Goal: Find specific page/section: Find specific page/section

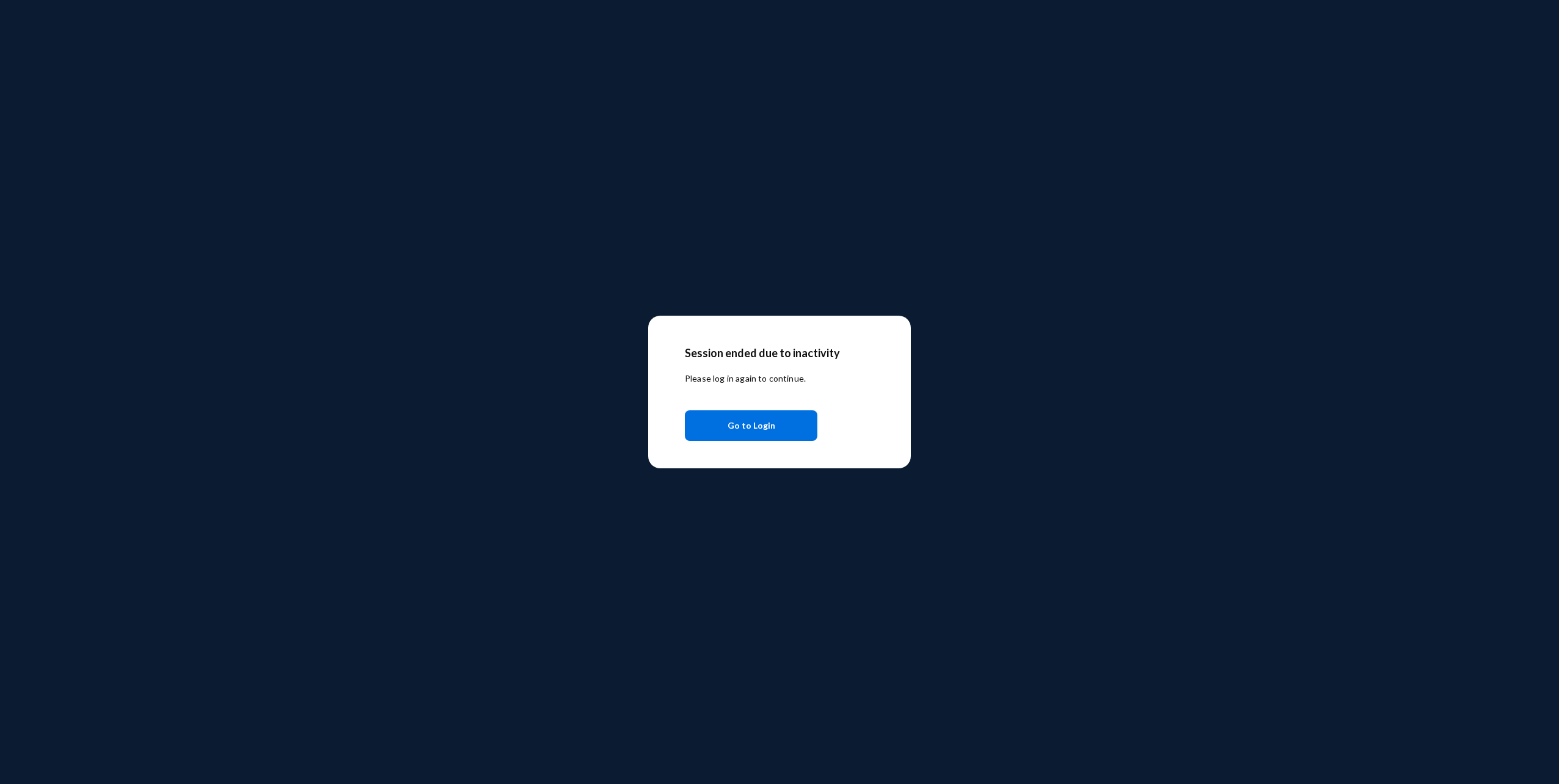
click at [758, 433] on span "Go to Login" at bounding box center [751, 426] width 48 height 22
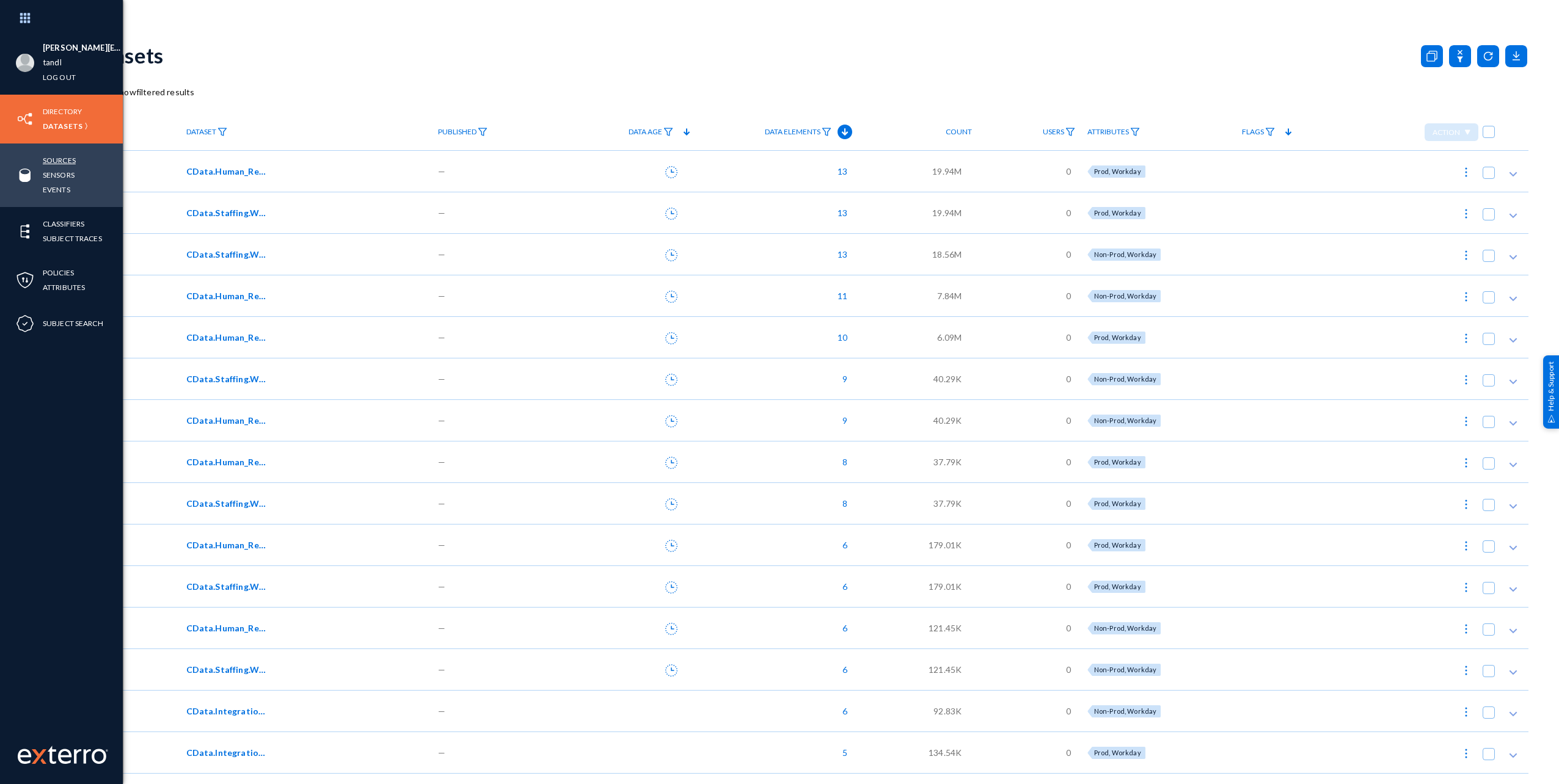
click at [56, 157] on link "Sources" at bounding box center [59, 160] width 33 height 14
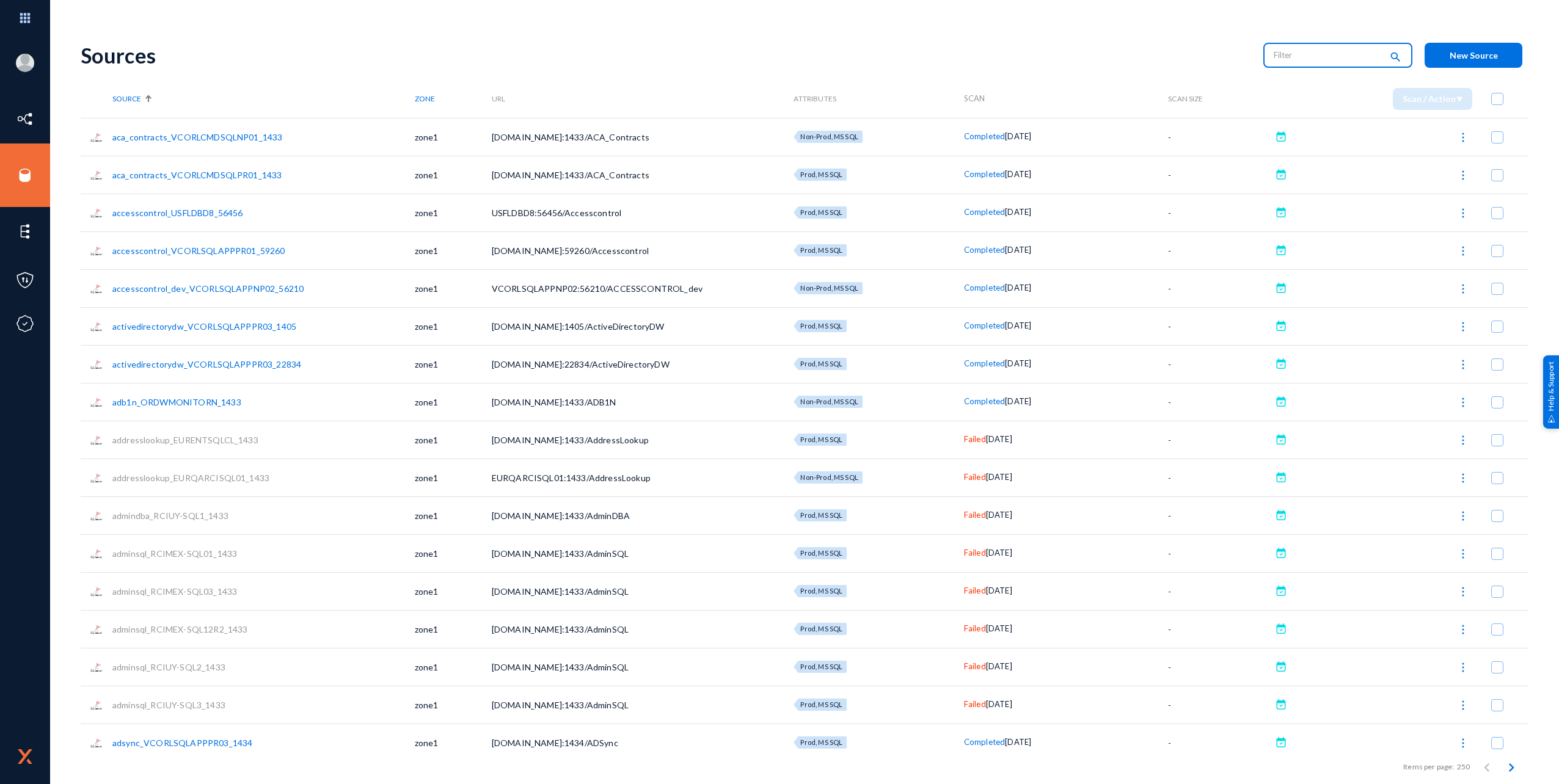
click at [1303, 63] on input "text" at bounding box center [1327, 55] width 107 height 19
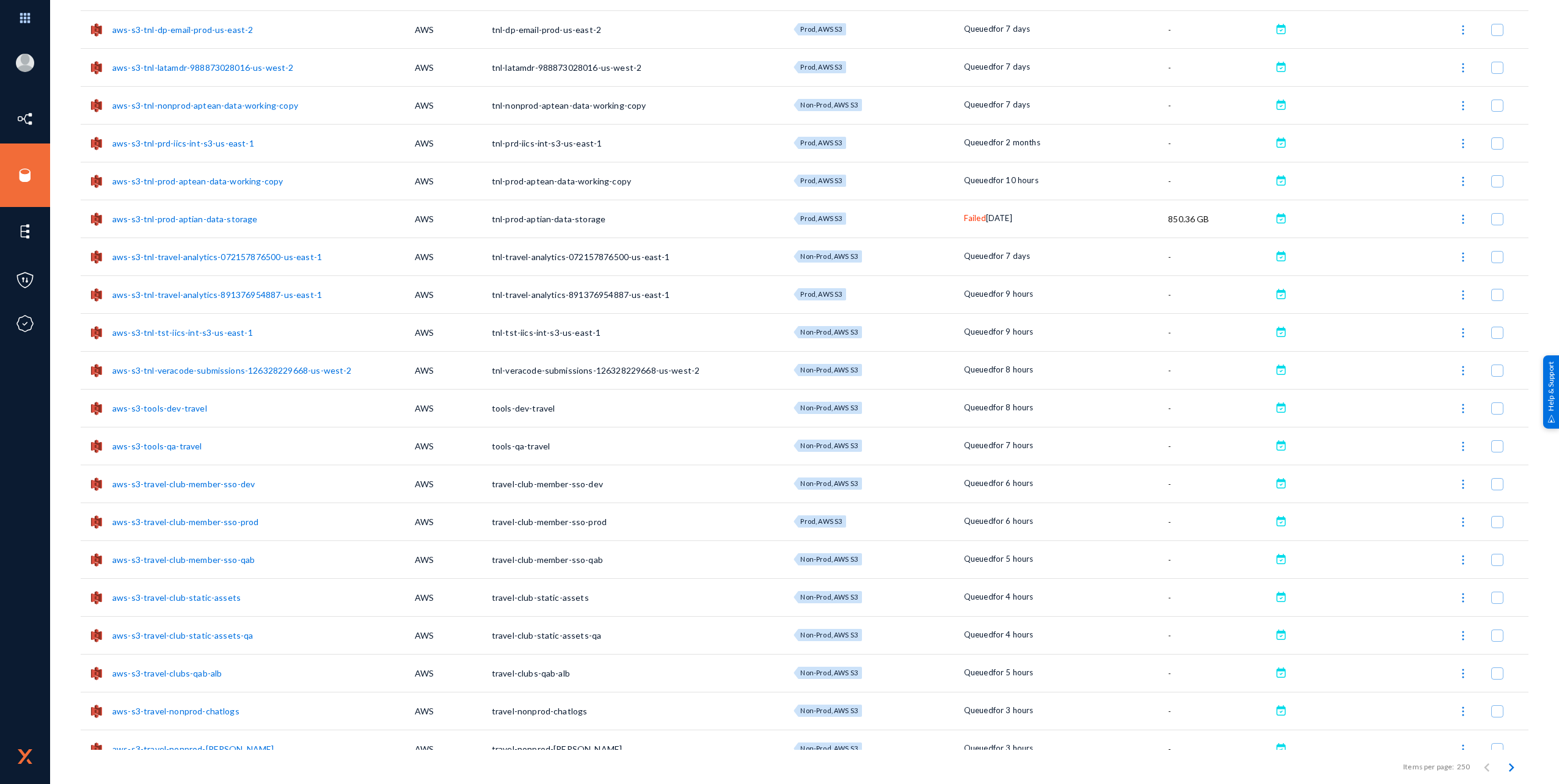
scroll to position [50, 0]
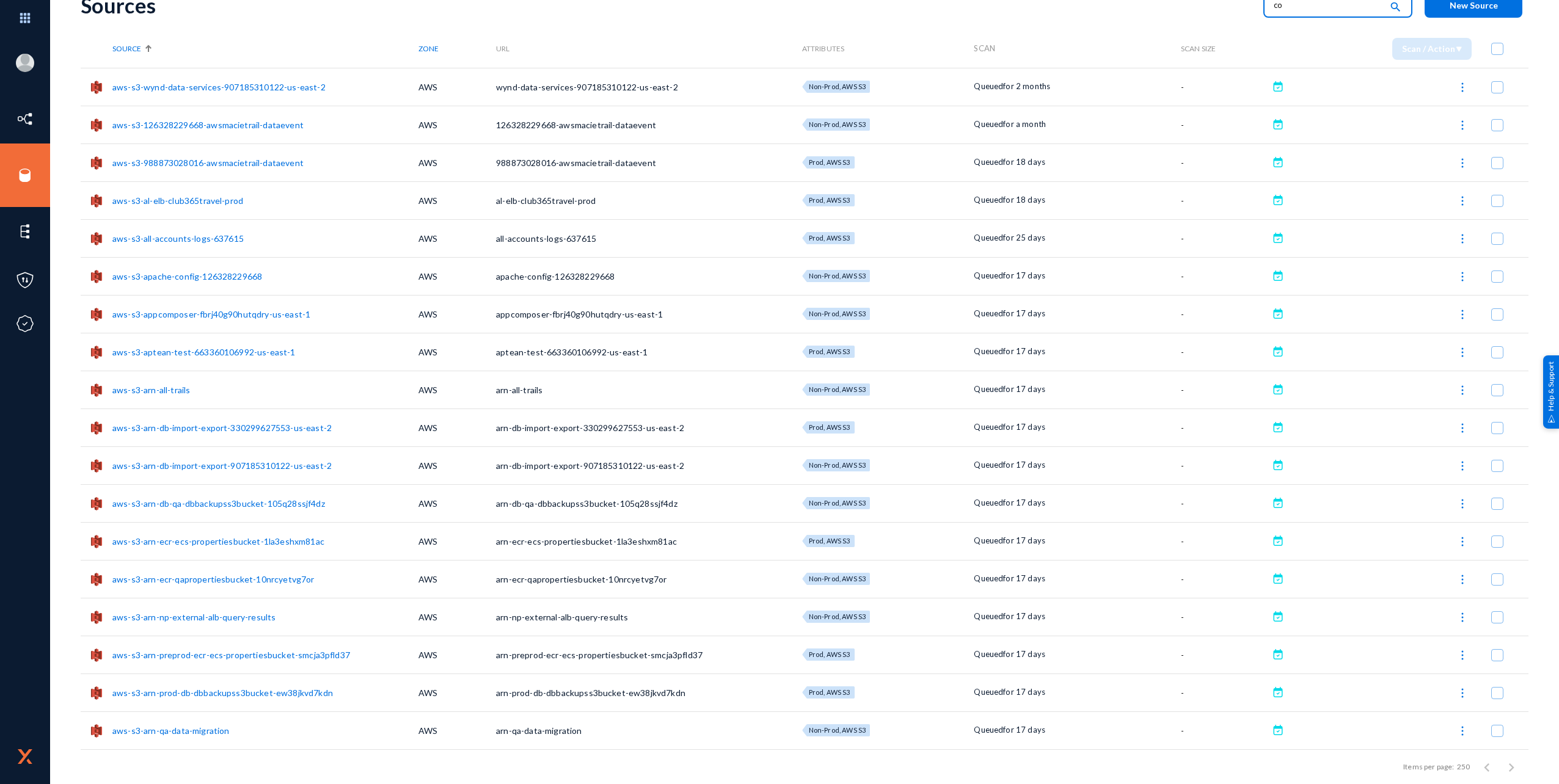
type input "c"
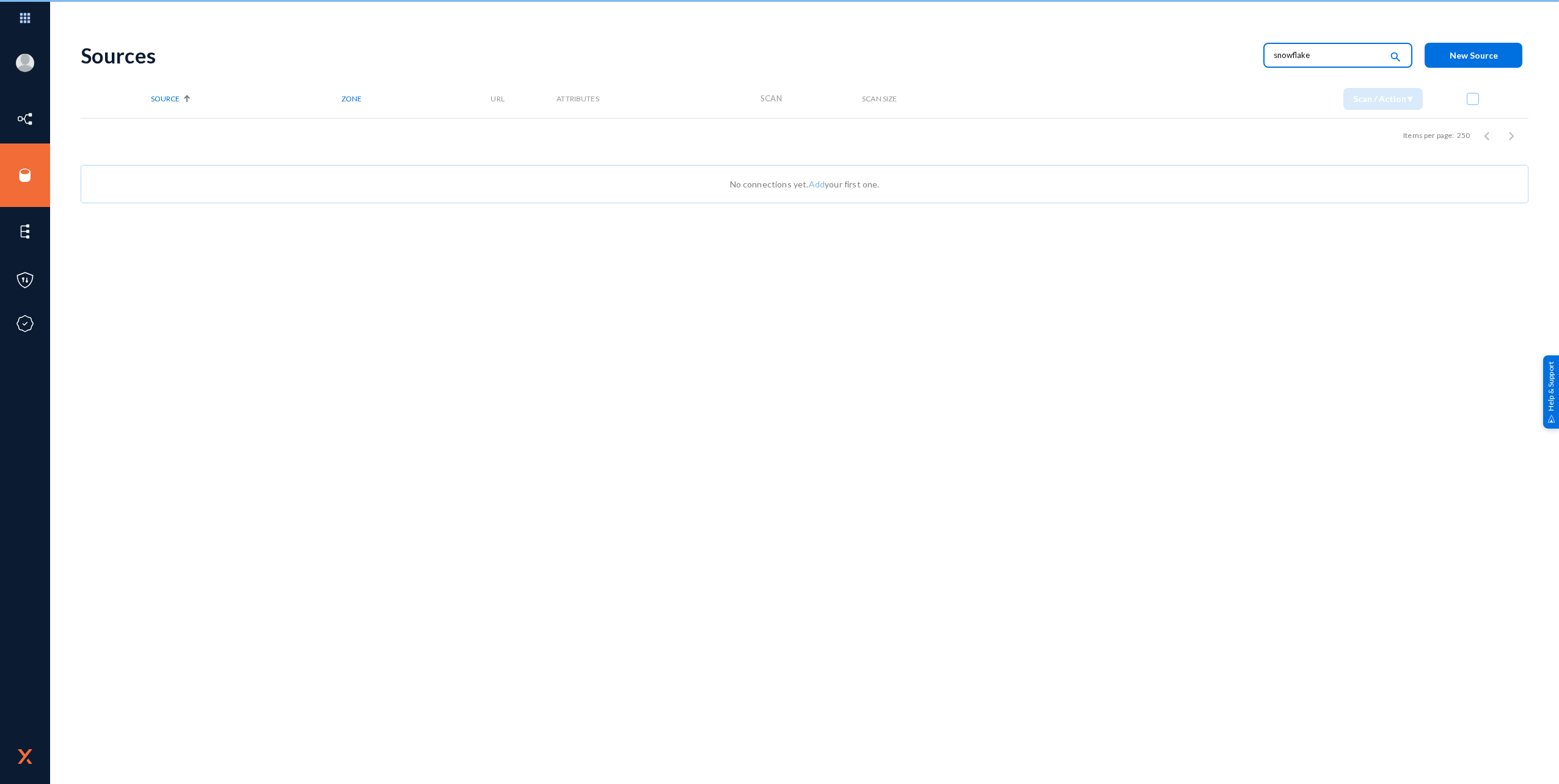
scroll to position [0, 0]
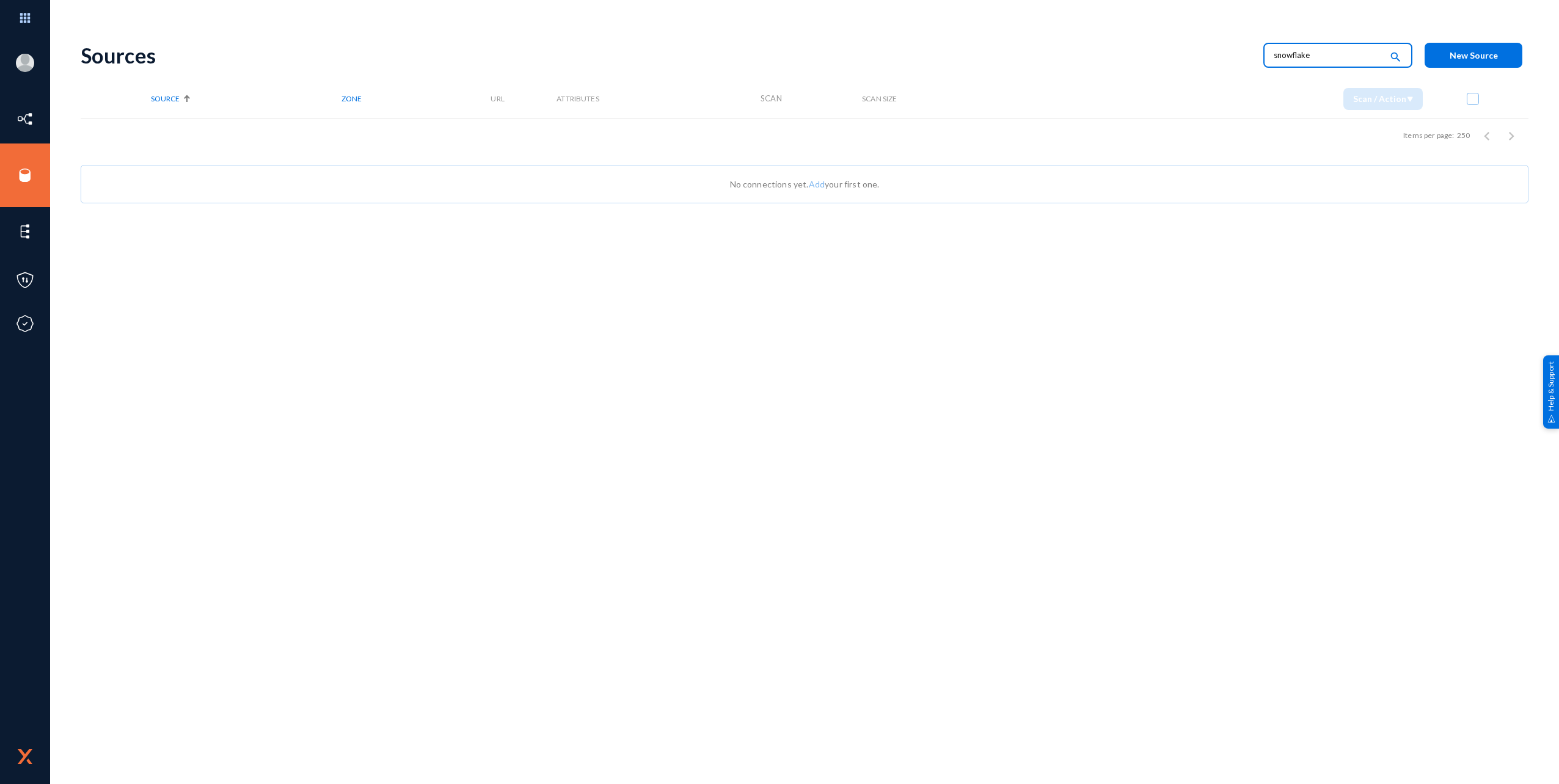
type input "snowflakea"
type input "prod"
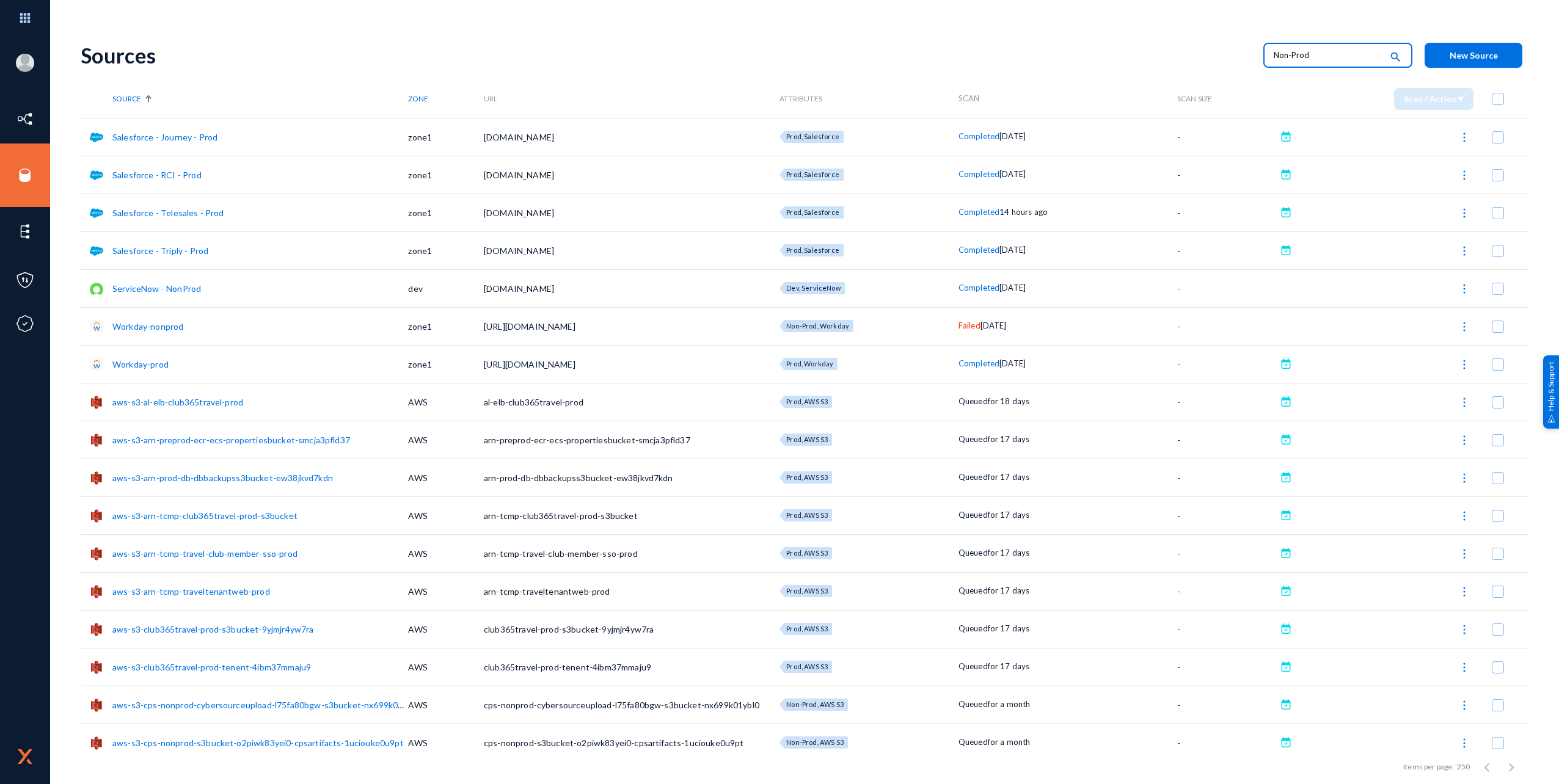
type input "Non-Prod"
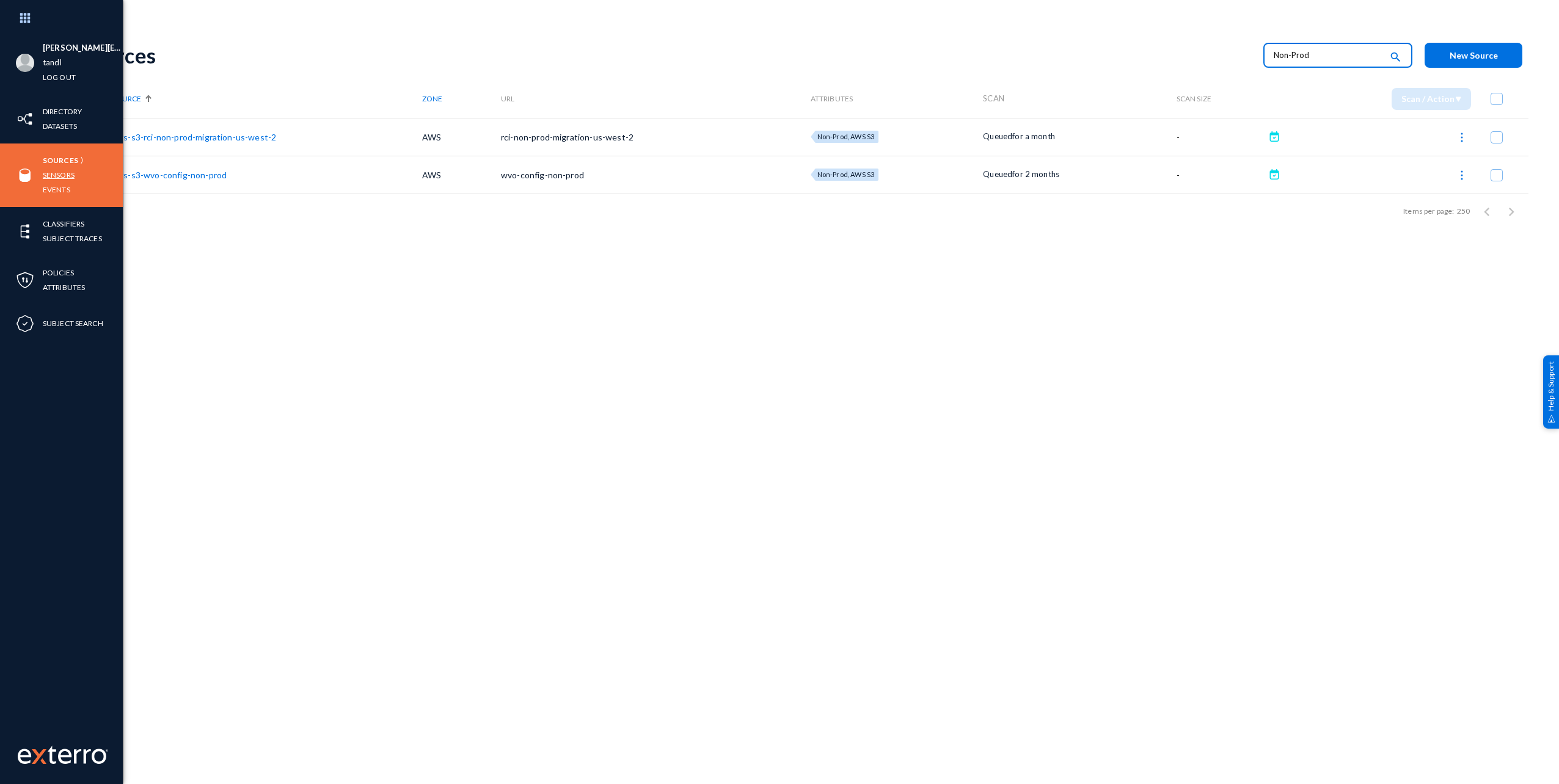
click at [62, 175] on link "Sensors" at bounding box center [58, 175] width 31 height 14
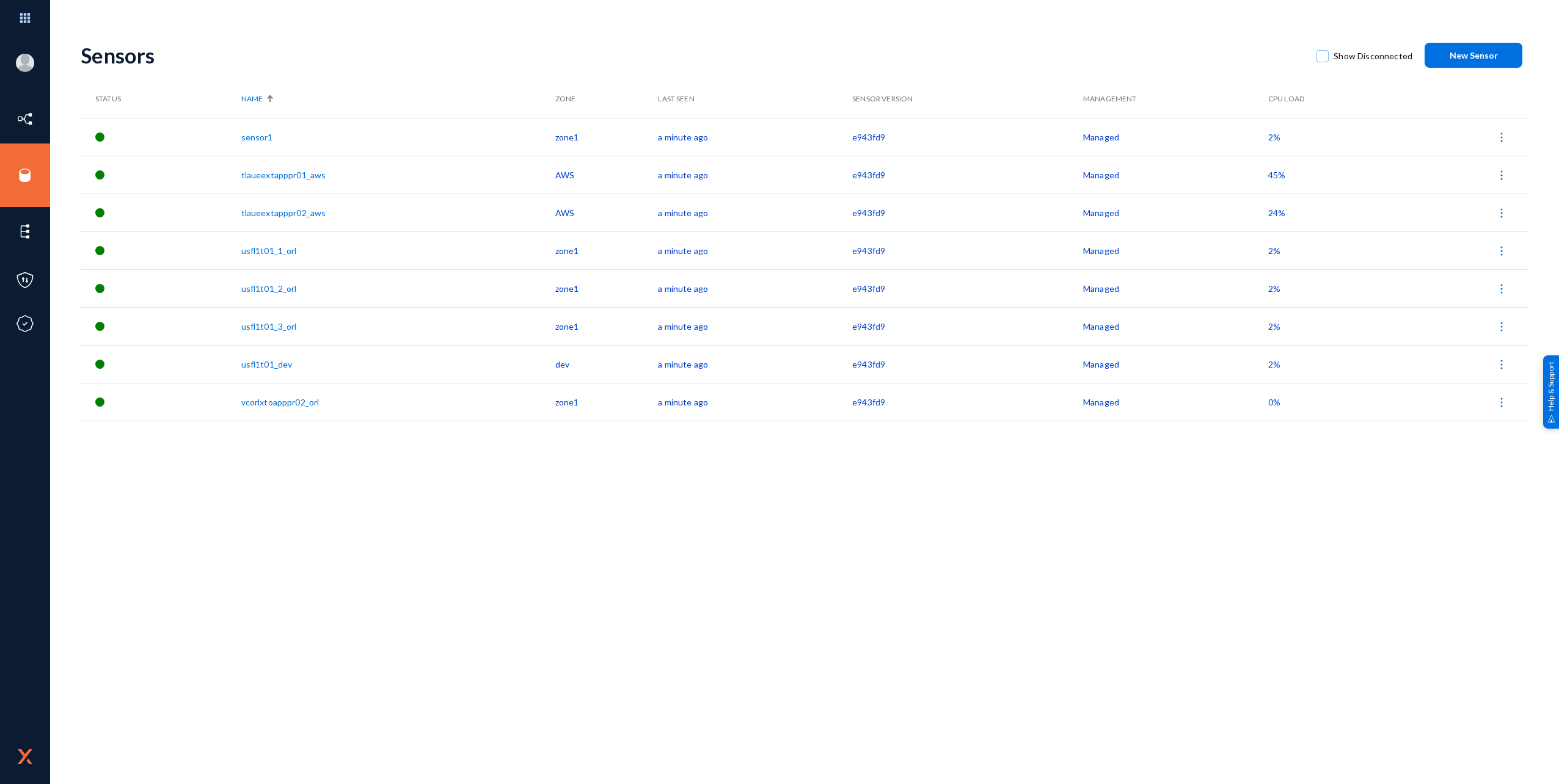
click at [229, 36] on div "Sensors Show Disconnected New Sensor" at bounding box center [805, 55] width 1448 height 49
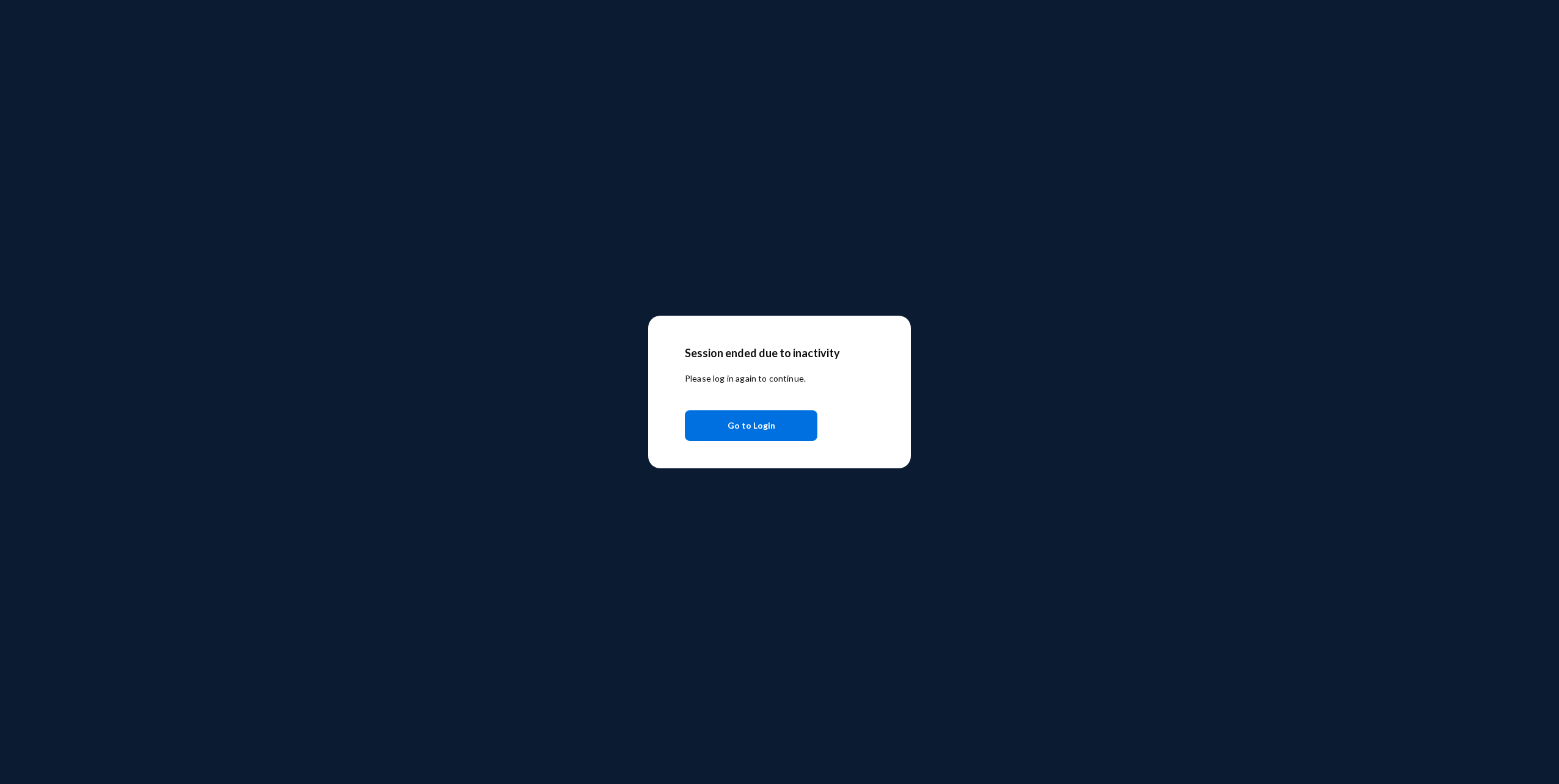
click at [775, 428] on button "Go to Login" at bounding box center [751, 425] width 133 height 30
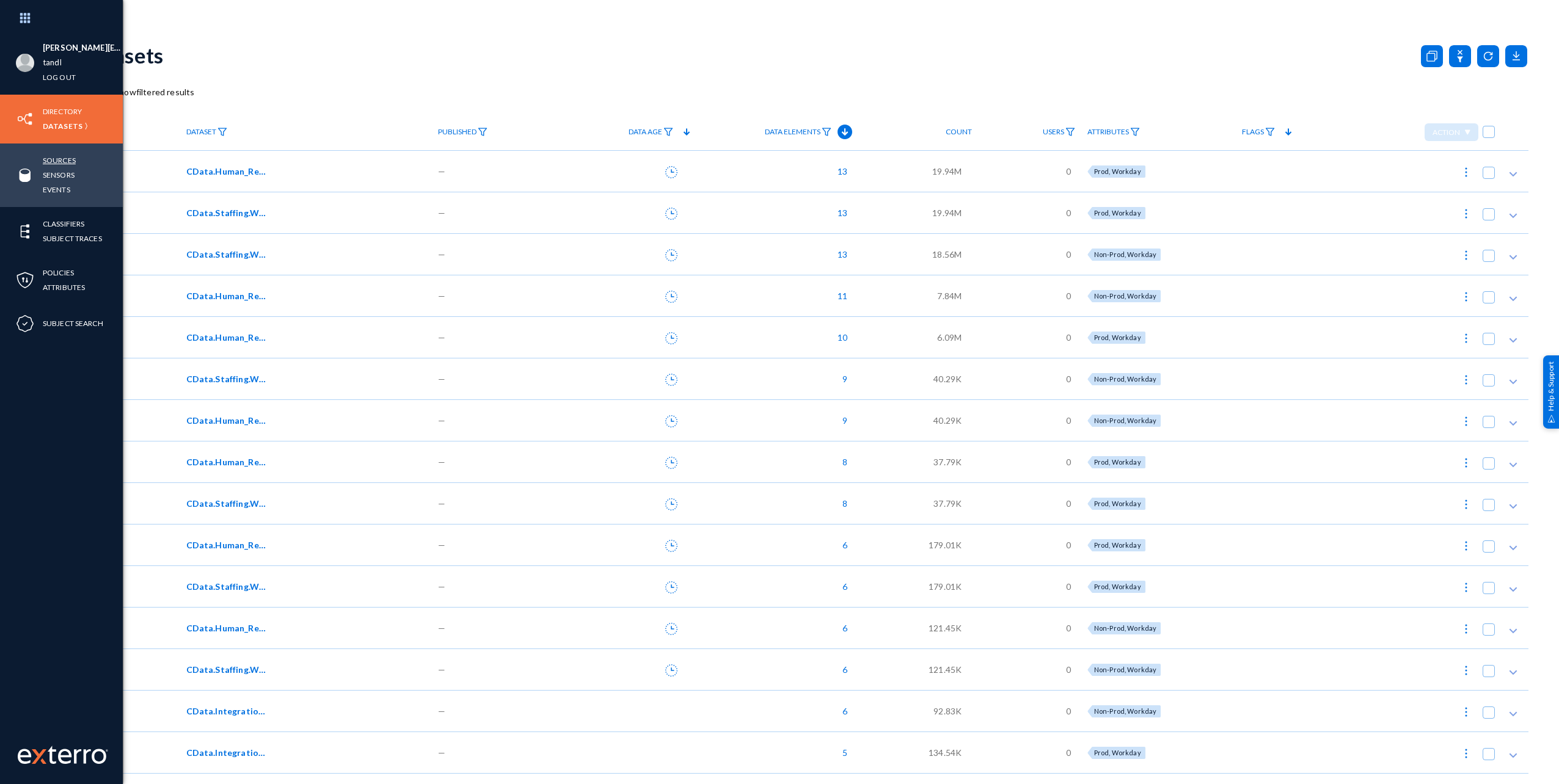
click at [61, 162] on link "Sources" at bounding box center [59, 160] width 33 height 14
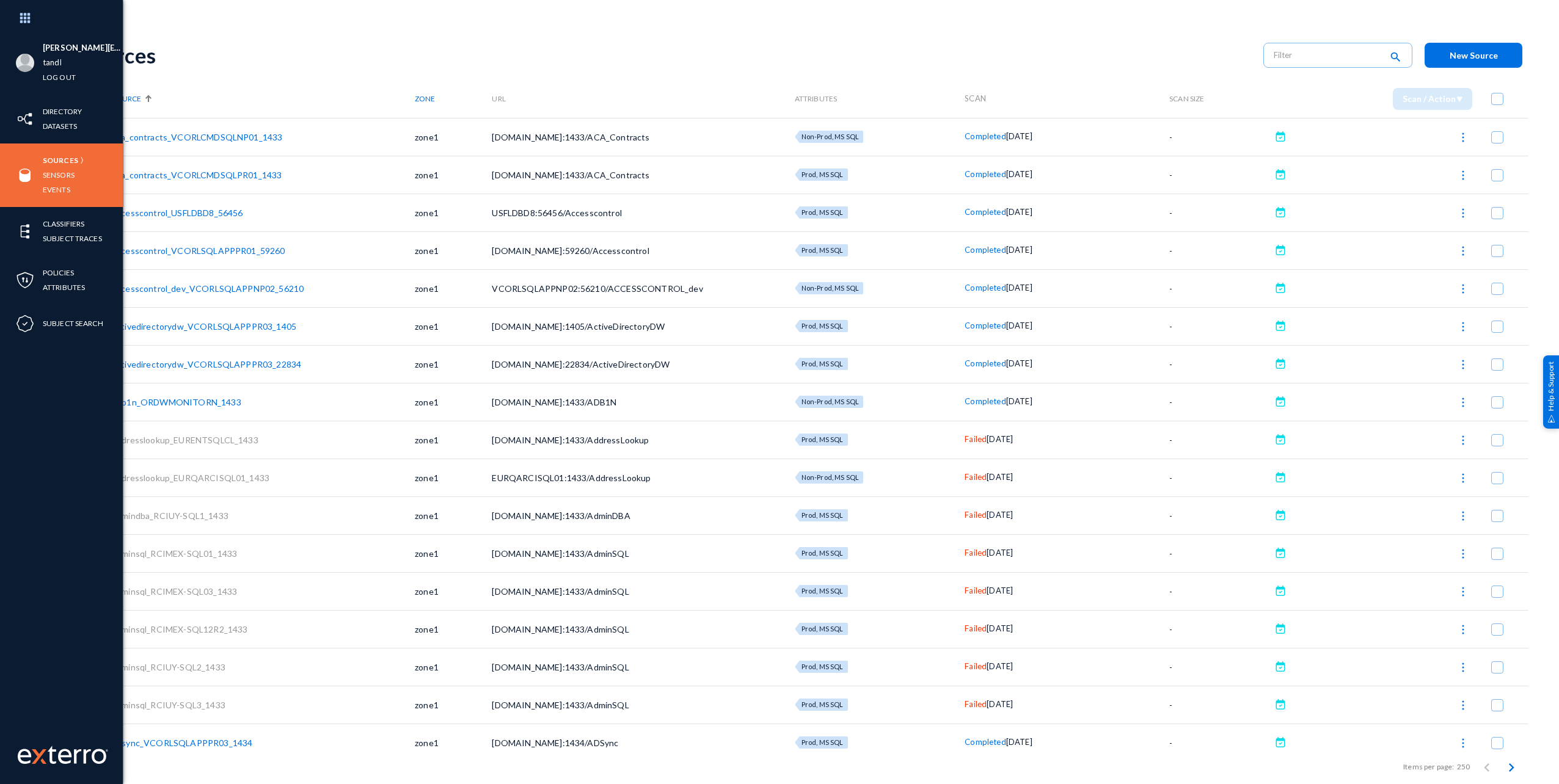
click at [1010, 31] on div "Sources search New Source" at bounding box center [805, 55] width 1448 height 49
click at [940, 62] on div "Sources" at bounding box center [666, 55] width 1171 height 25
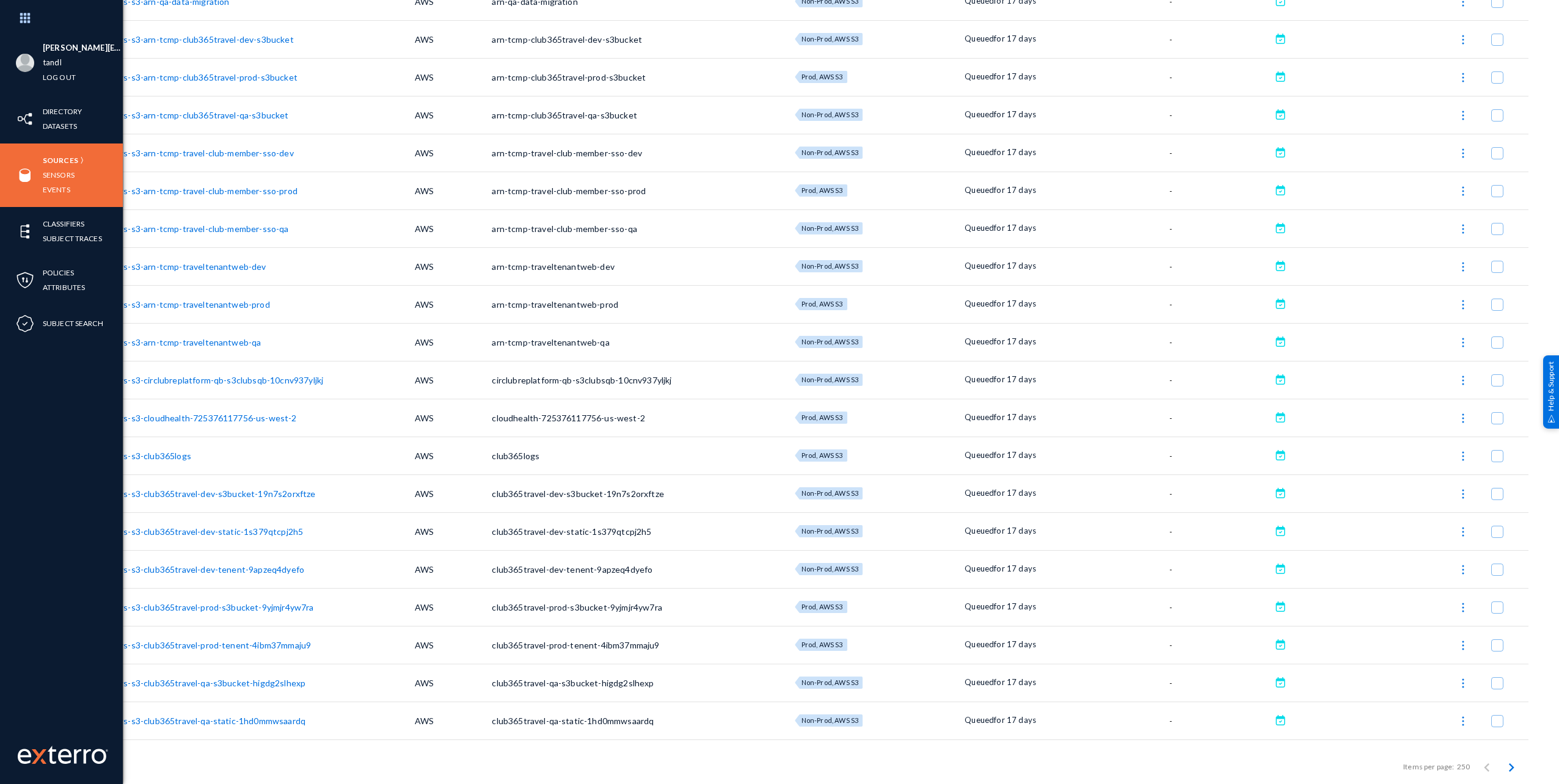
scroll to position [2993, 0]
